Goal: Communication & Community: Answer question/provide support

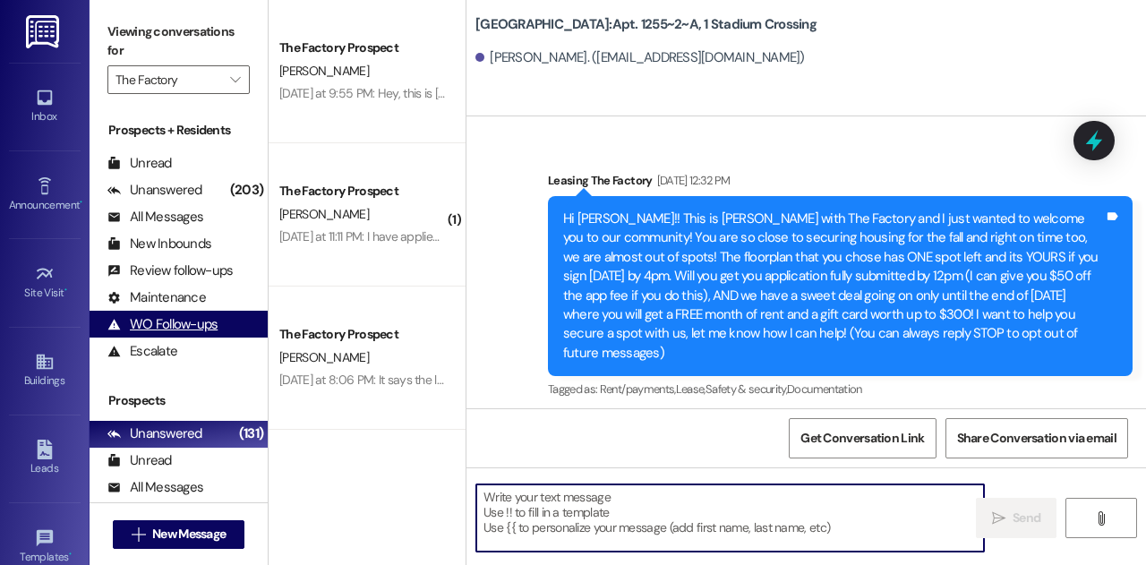
scroll to position [113, 0]
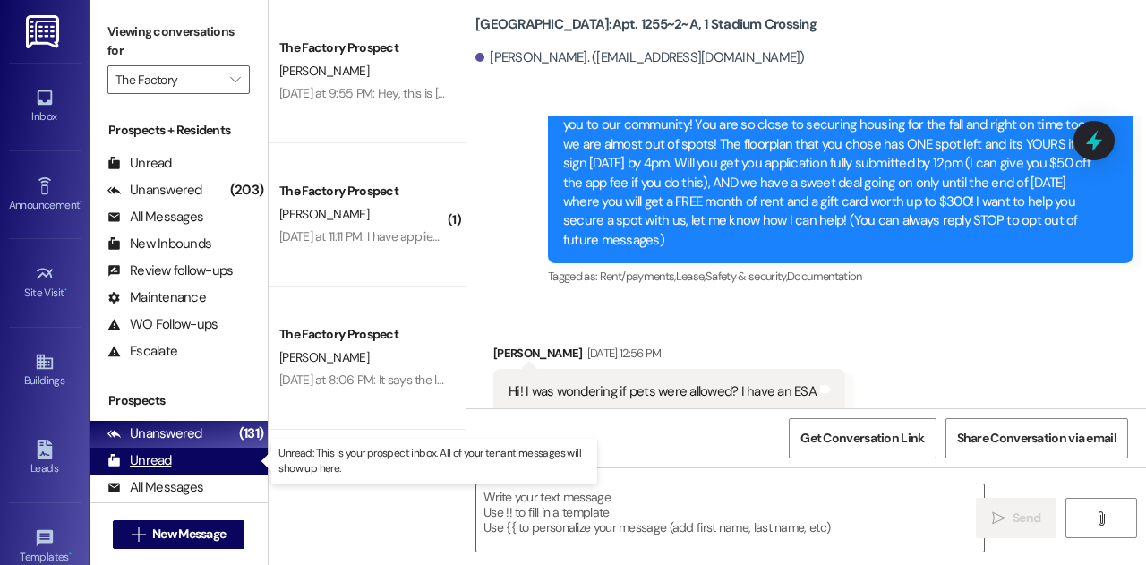
click at [188, 462] on div "Unread (0)" at bounding box center [179, 461] width 178 height 27
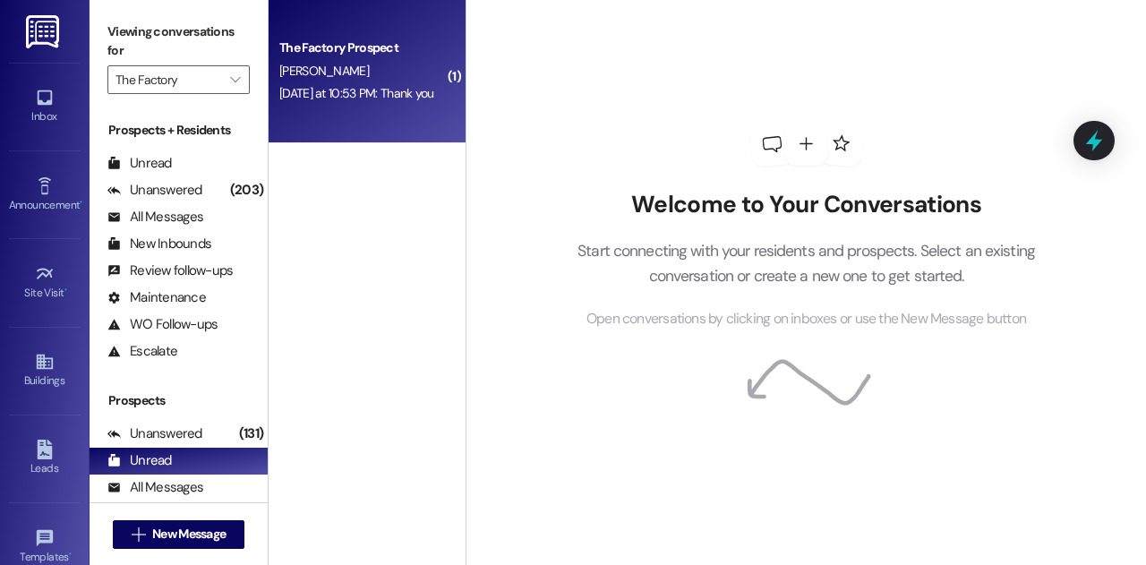
click at [354, 74] on span "[PERSON_NAME]" at bounding box center [324, 71] width 90 height 16
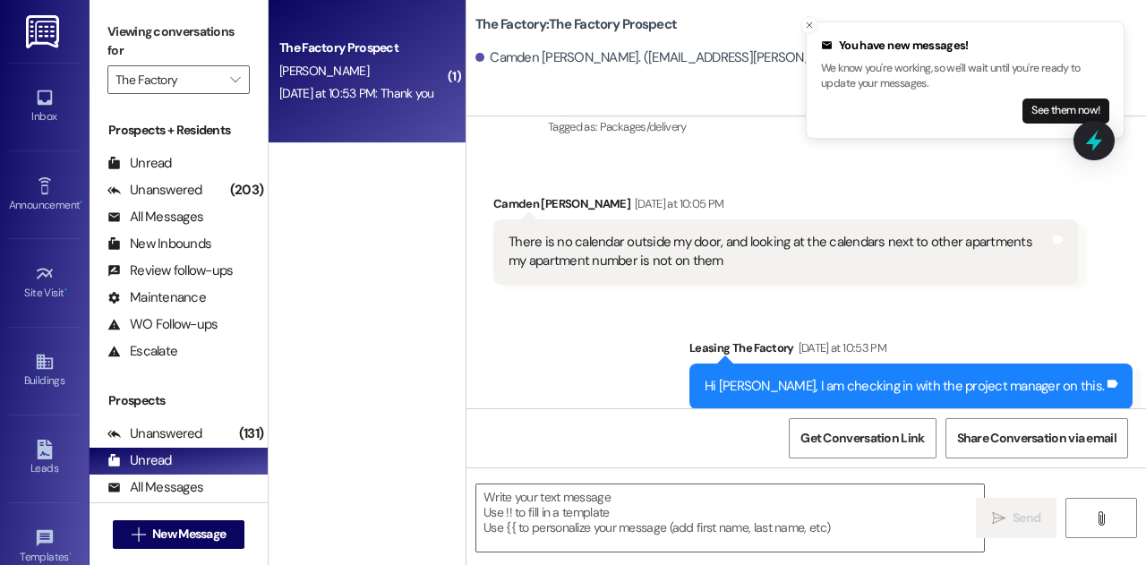
scroll to position [6665, 0]
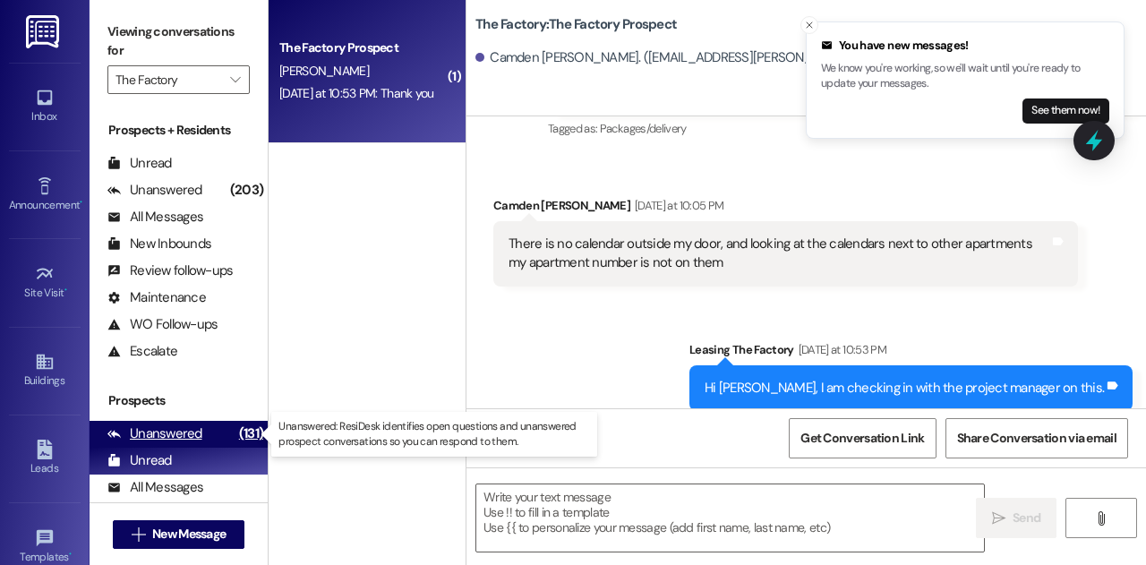
click at [197, 437] on div "Unanswered" at bounding box center [154, 433] width 95 height 19
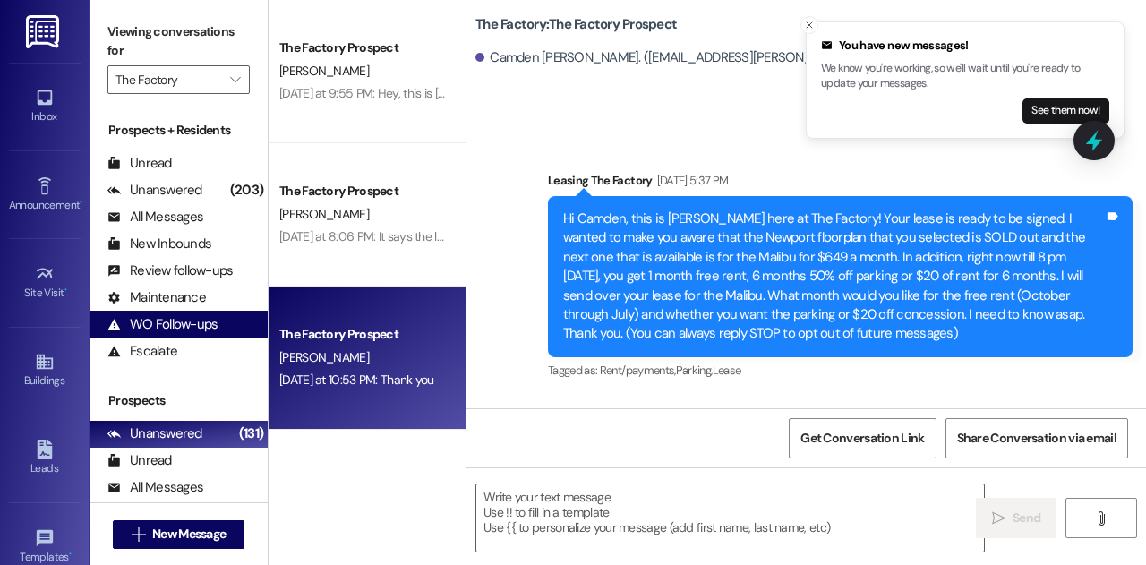
scroll to position [6785, 0]
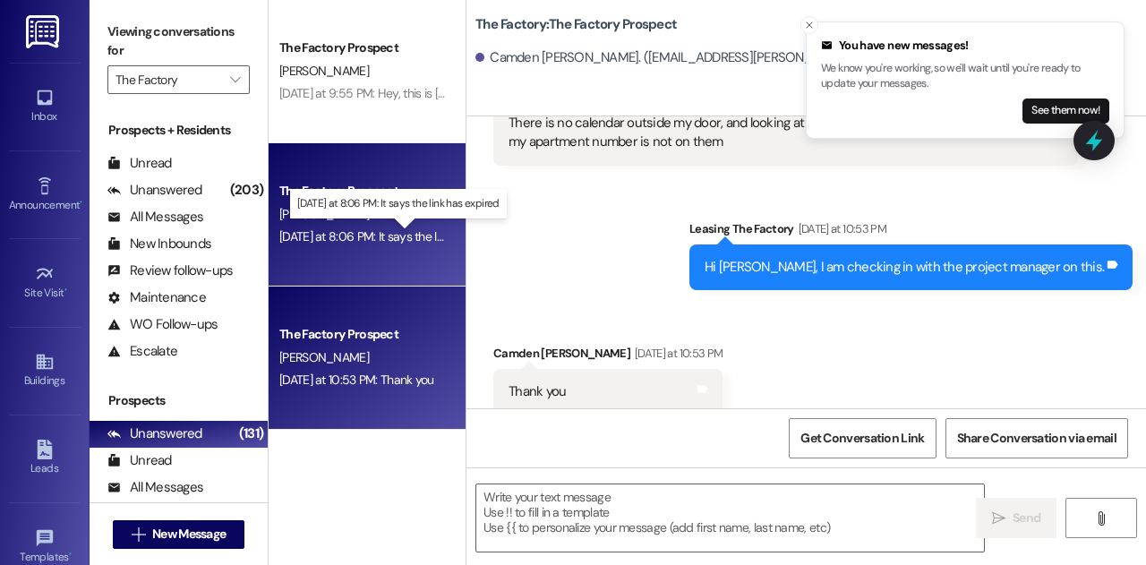
click at [355, 236] on div "[DATE] at 8:06 PM: It says the link has expired [DATE] at 8:06 PM: It says the …" at bounding box center [397, 236] width 236 height 16
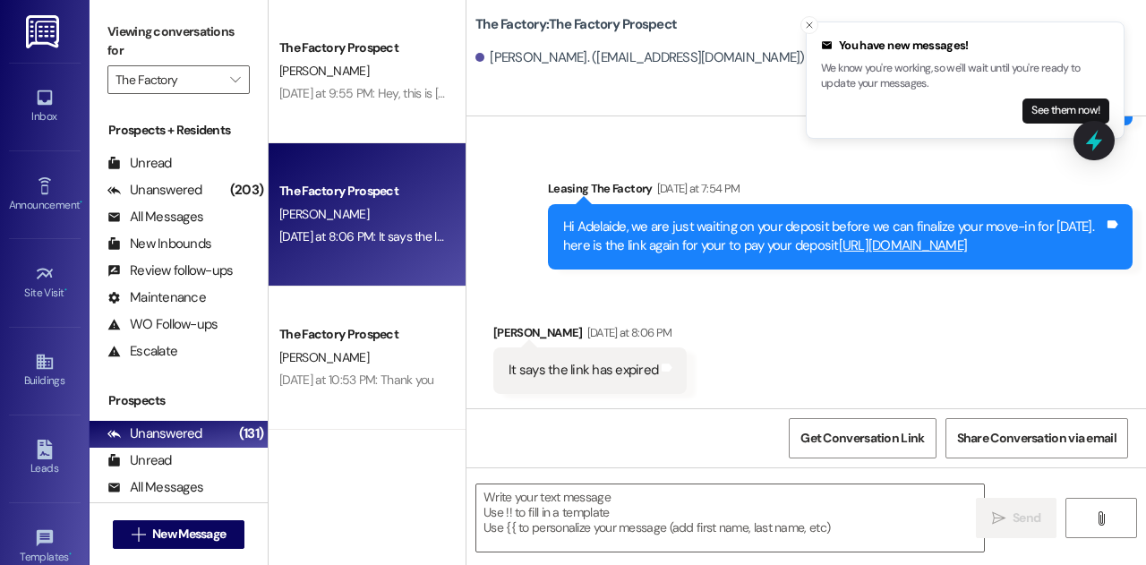
scroll to position [1736, 0]
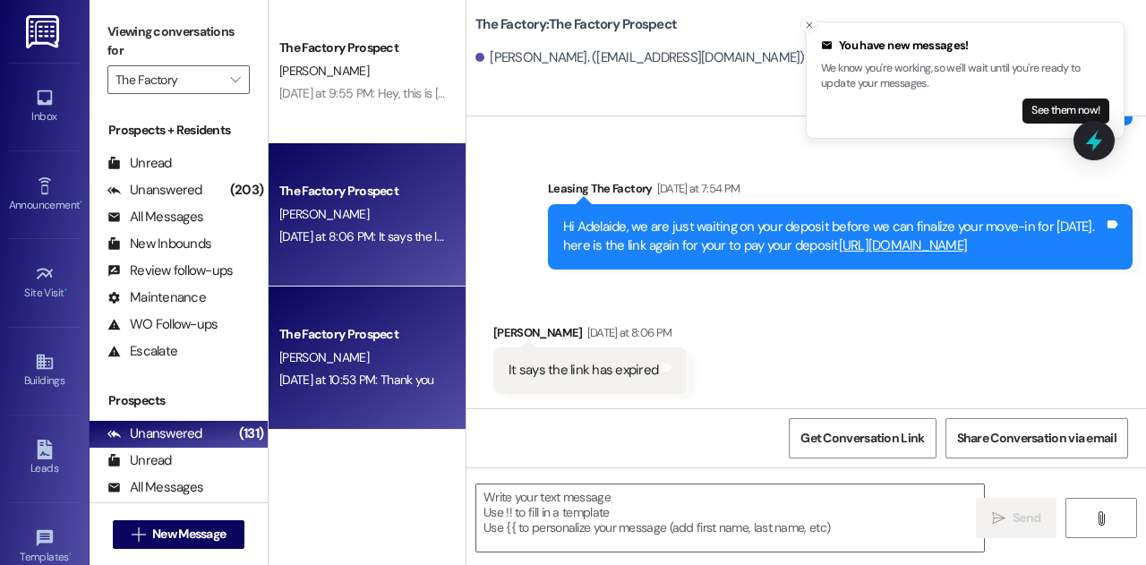
click at [356, 354] on span "[PERSON_NAME]" at bounding box center [324, 357] width 90 height 16
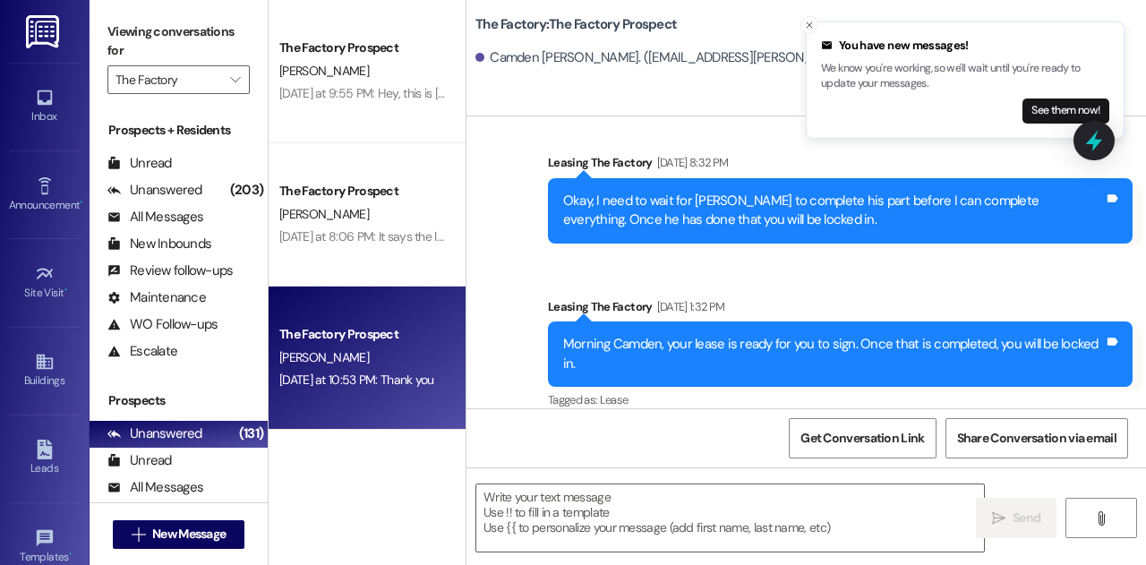
scroll to position [6785, 0]
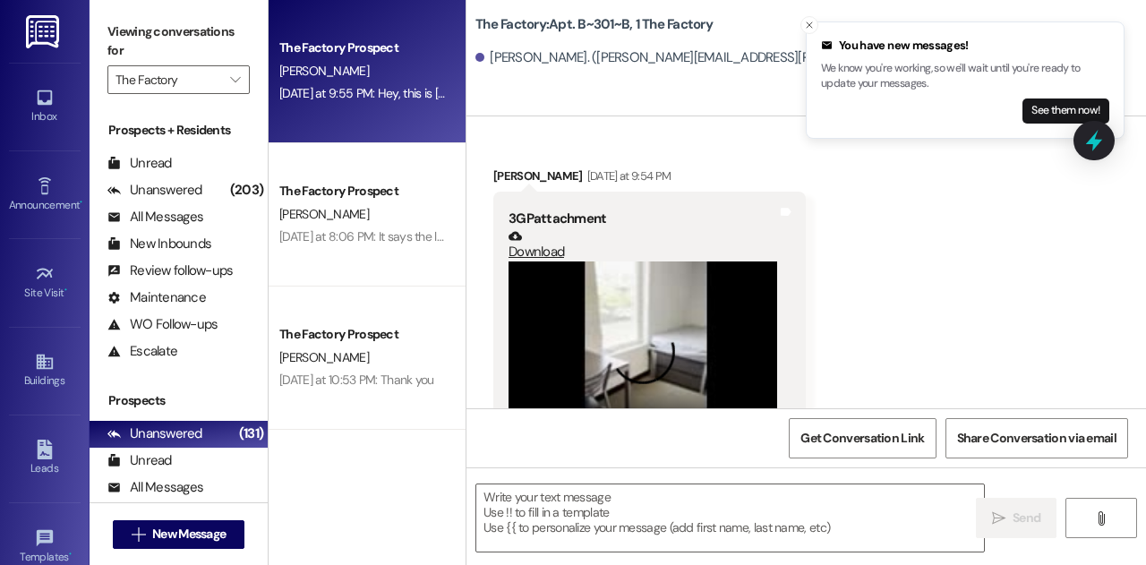
scroll to position [18465, 0]
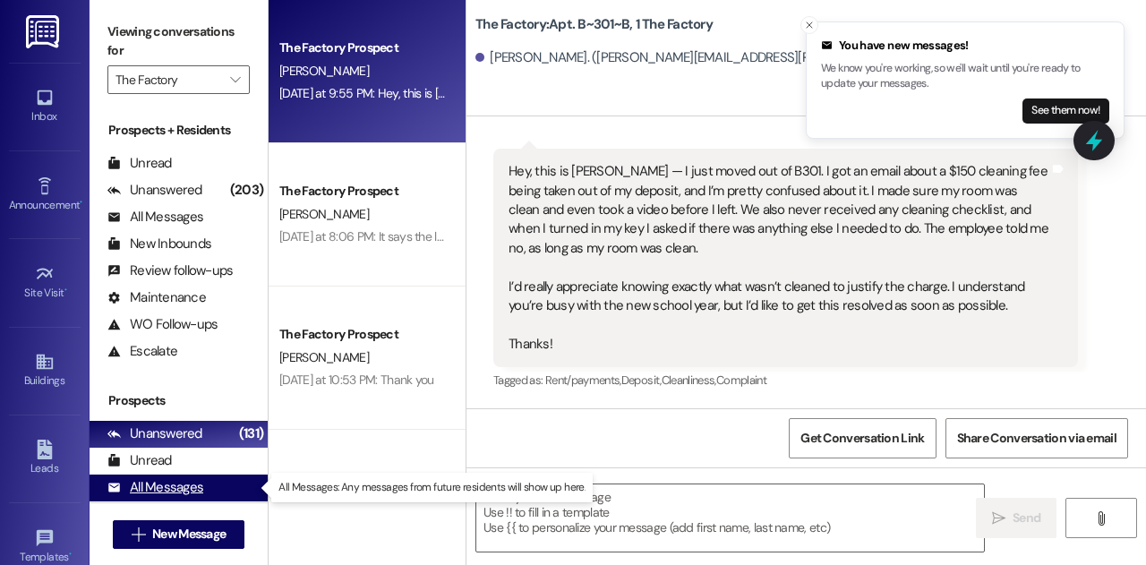
click at [168, 485] on div "All Messages" at bounding box center [155, 487] width 96 height 19
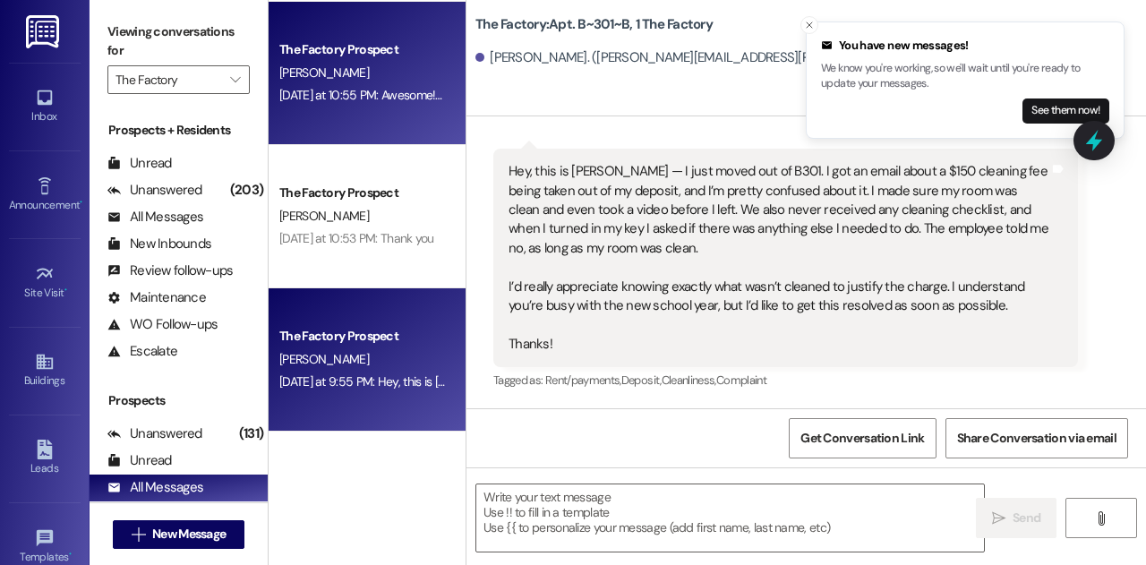
scroll to position [45, 0]
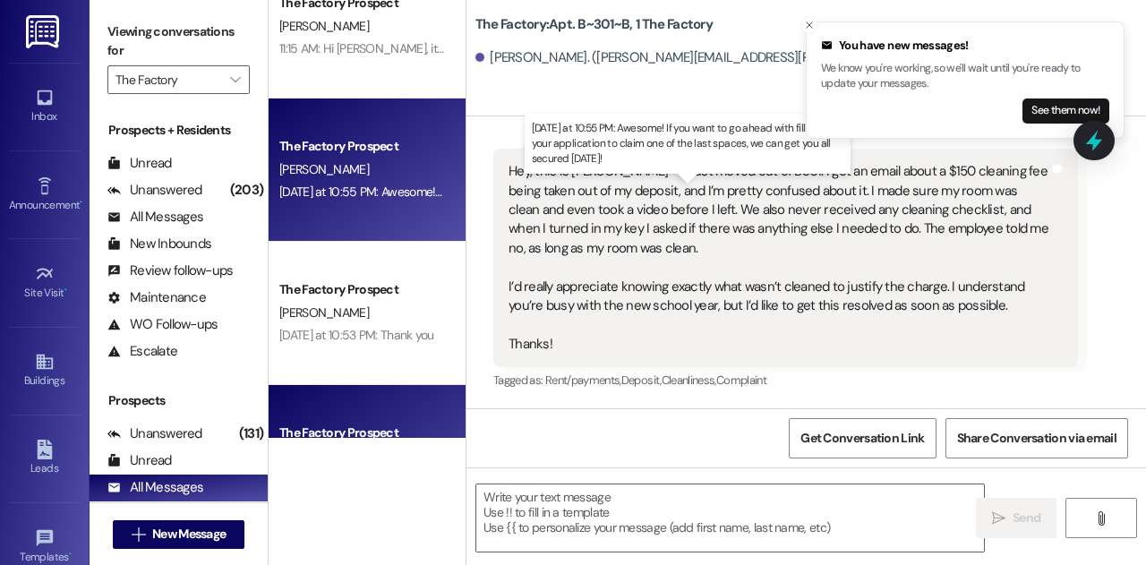
click at [369, 189] on div "[DATE] at 10:55 PM: Awesome! If you want to go ahead with filling out your appl…" at bounding box center [671, 192] width 785 height 16
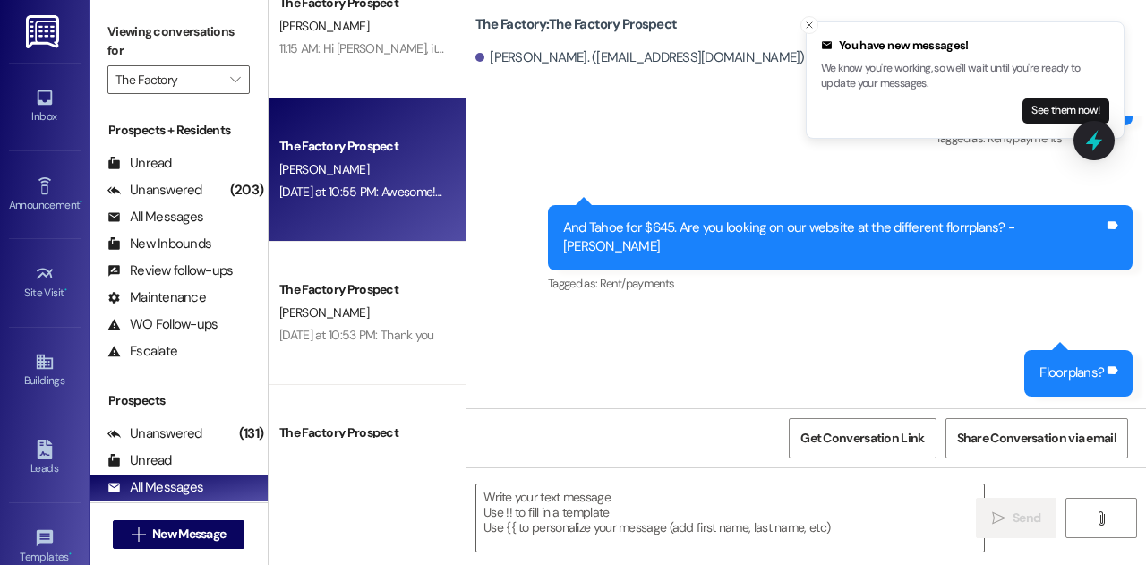
scroll to position [2373, 0]
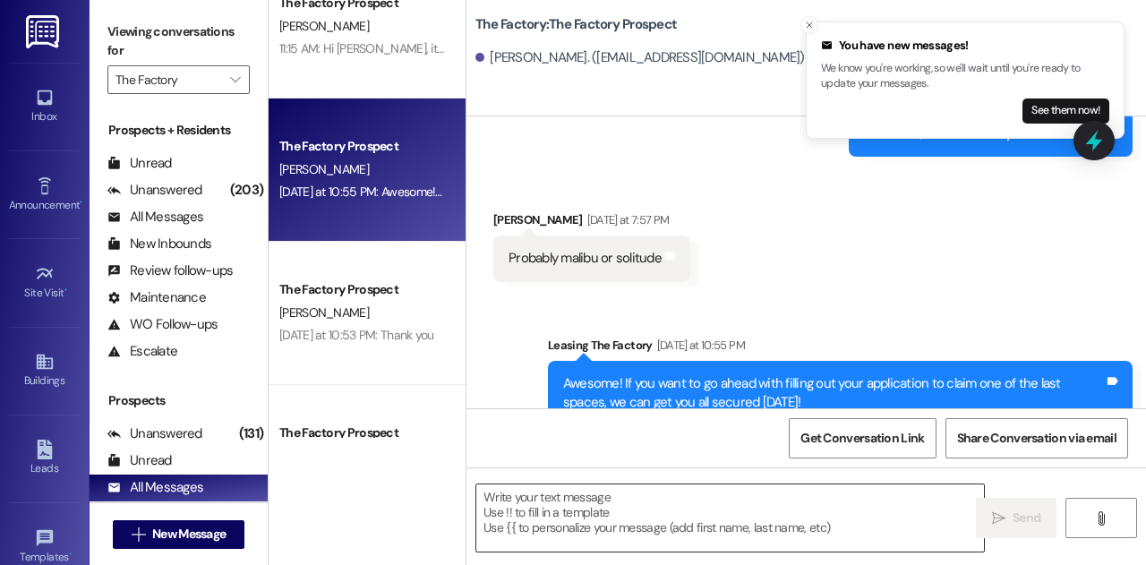
click at [748, 510] on textarea at bounding box center [730, 517] width 508 height 67
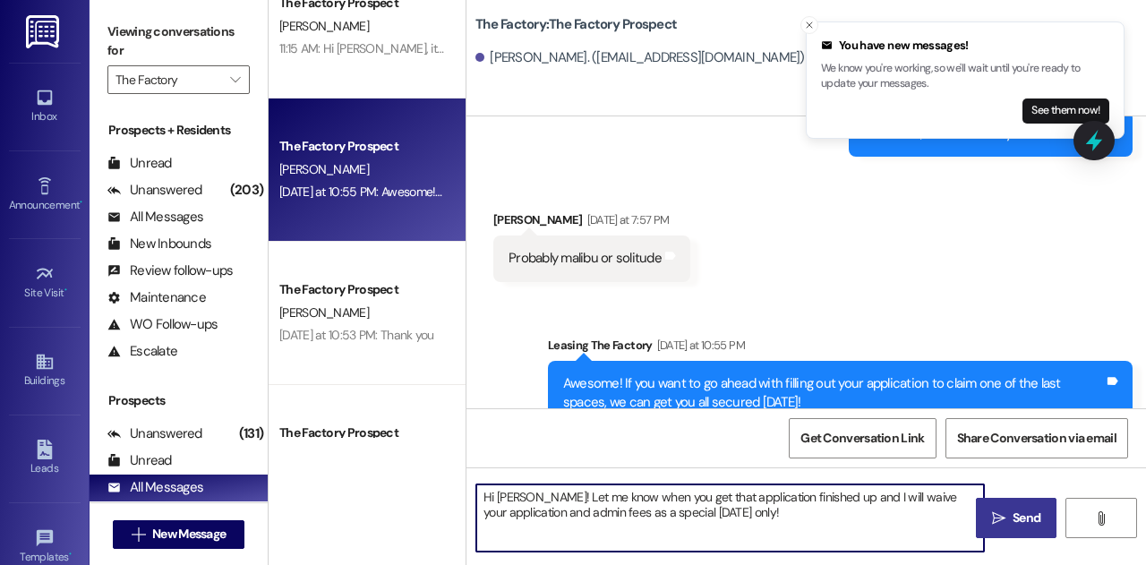
type textarea "Hi [PERSON_NAME]! Let me know when you get that application finished up and I w…"
click at [1013, 526] on span "Send" at bounding box center [1027, 518] width 28 height 19
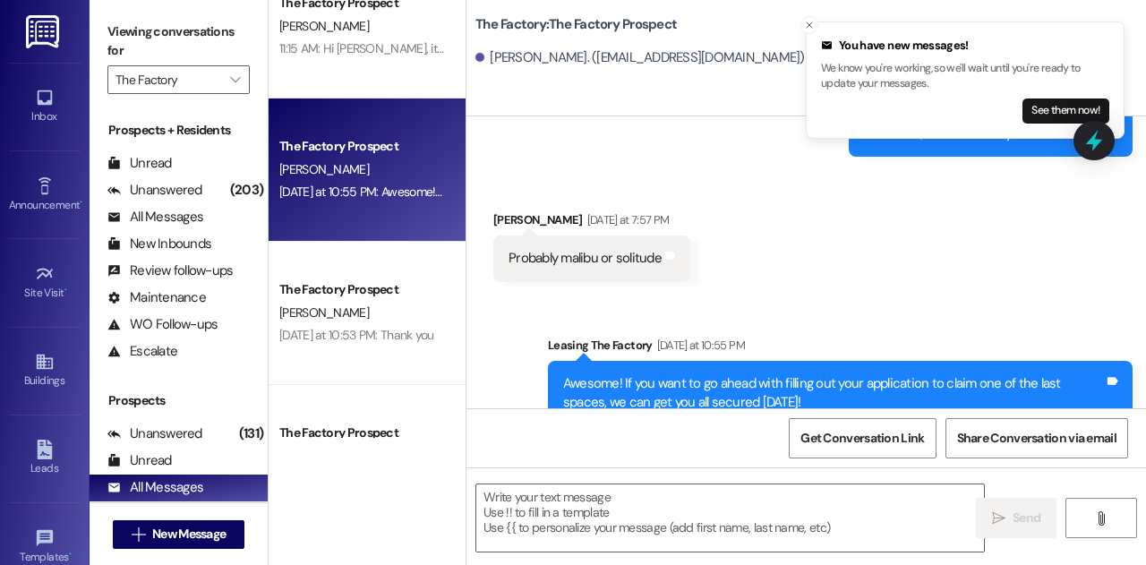
scroll to position [2518, 0]
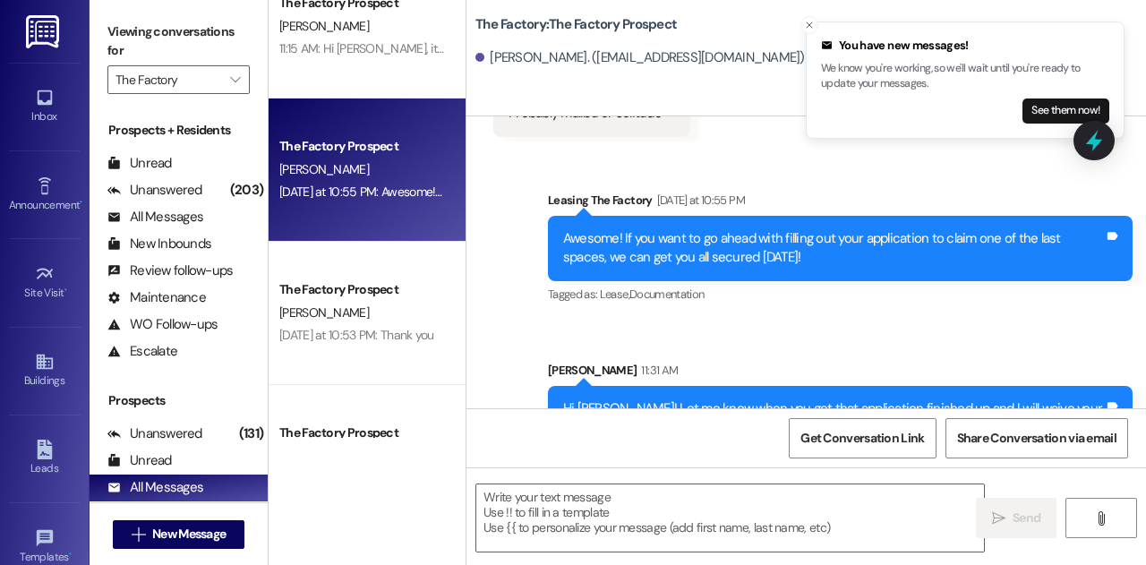
click at [659, 399] on div "Hi [PERSON_NAME]! Let me know when you get that application finished up and I w…" at bounding box center [833, 418] width 541 height 39
copy div "Hi [PERSON_NAME]! Let me know when you get that application finished up and I w…"
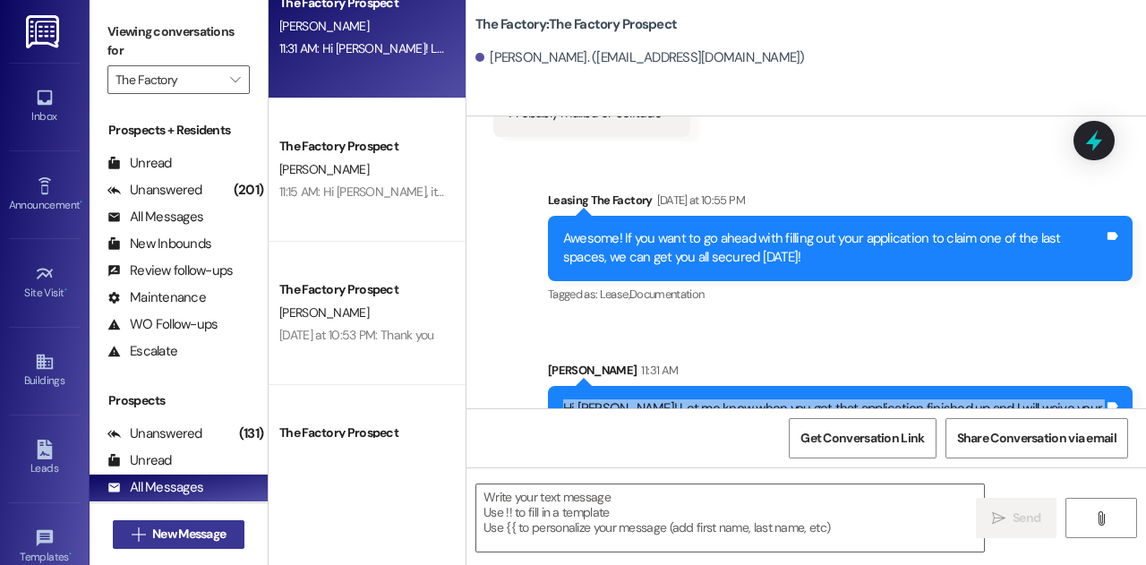
click at [215, 527] on span "New Message" at bounding box center [188, 534] width 73 height 19
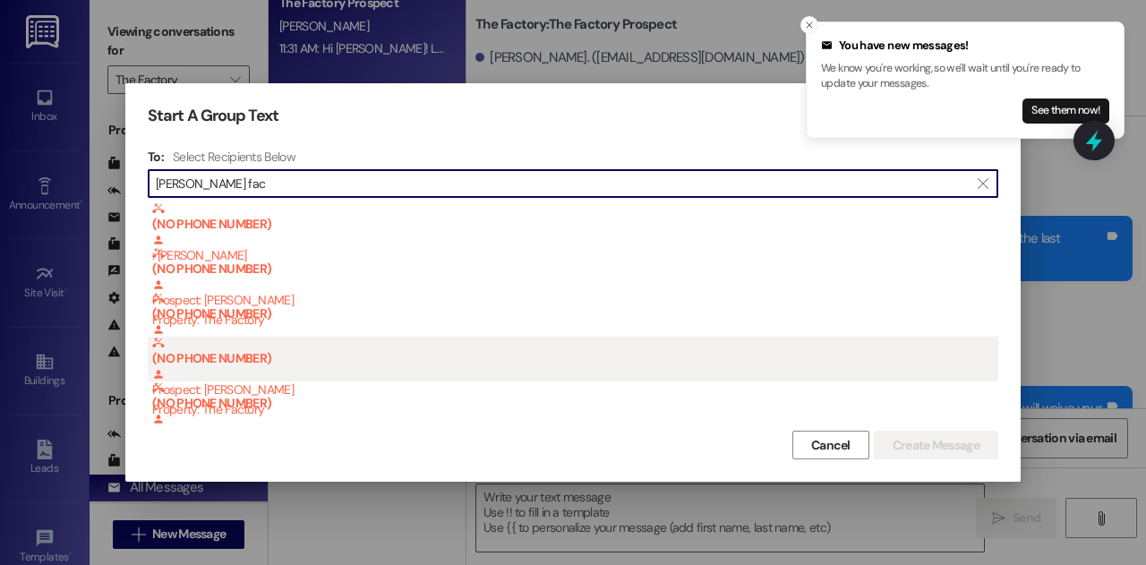
type input "[PERSON_NAME] fac"
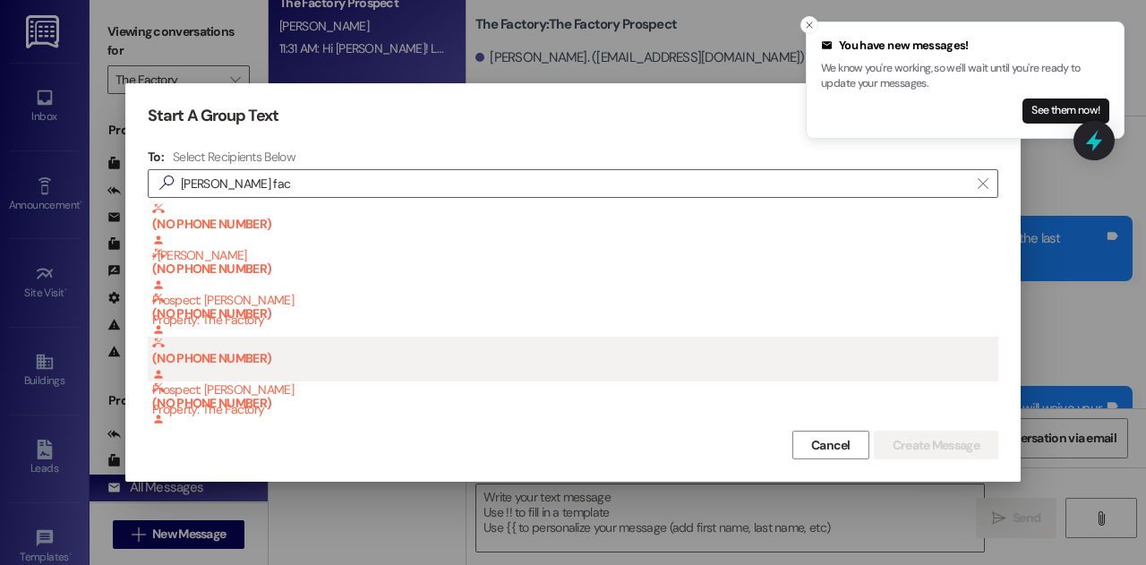
click at [272, 345] on b "(NO PHONE NUMBER)" at bounding box center [575, 352] width 846 height 30
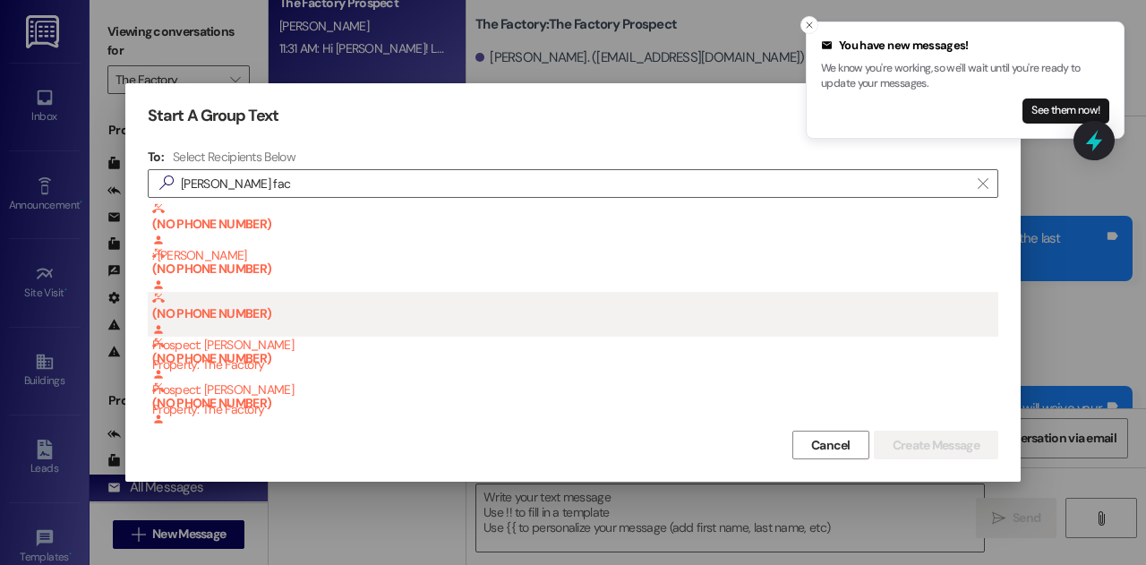
click at [238, 308] on b "(NO PHONE NUMBER)" at bounding box center [575, 307] width 846 height 30
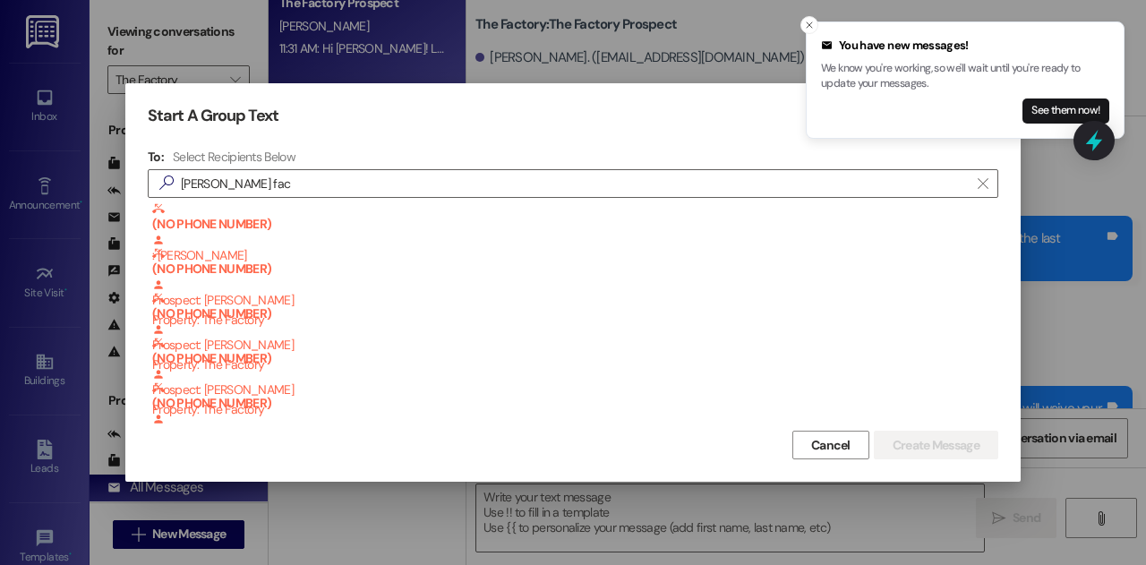
click at [718, 40] on div at bounding box center [573, 282] width 1146 height 565
click at [807, 27] on line "Close toast" at bounding box center [809, 24] width 5 height 5
